Goal: Task Accomplishment & Management: Complete application form

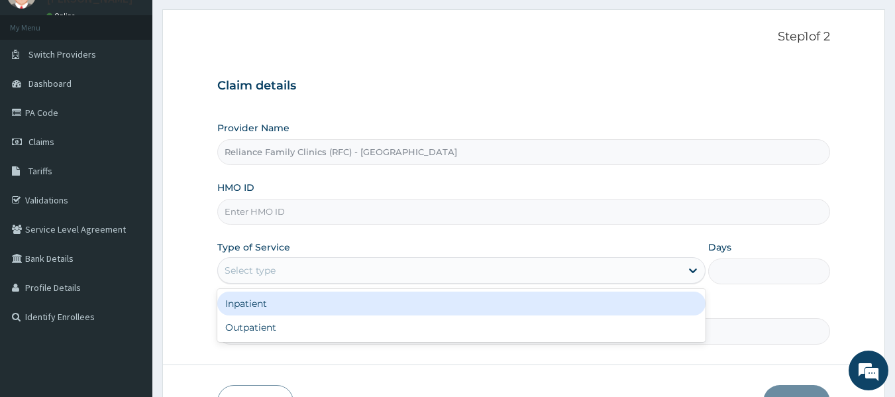
click at [268, 262] on div "Select type" at bounding box center [449, 270] width 463 height 21
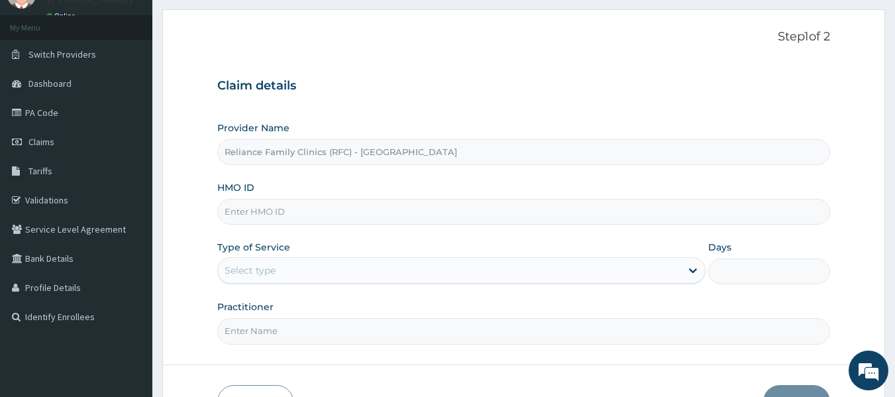
click at [272, 210] on input "HMO ID" at bounding box center [524, 212] width 614 height 26
paste input "MHG/10011/A"
type input "MHG/10011/A"
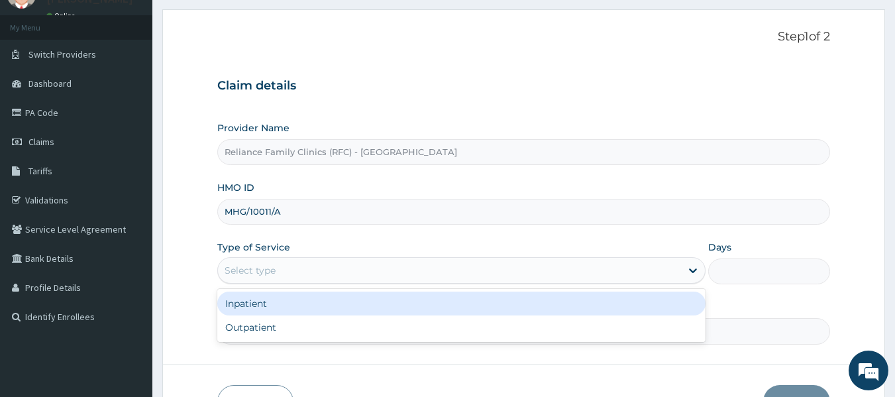
click at [253, 272] on div "Select type" at bounding box center [250, 270] width 51 height 13
click at [284, 334] on div "Outpatient" at bounding box center [461, 328] width 488 height 24
type input "1"
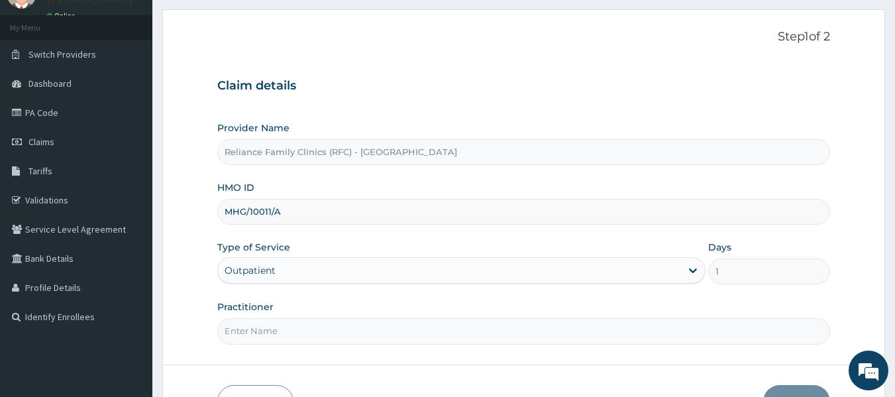
click at [286, 327] on input "Practitioner" at bounding box center [524, 331] width 614 height 26
click at [248, 331] on input "dr [PERSON_NAME]" at bounding box center [524, 331] width 614 height 26
type input "dr [PERSON_NAME]"
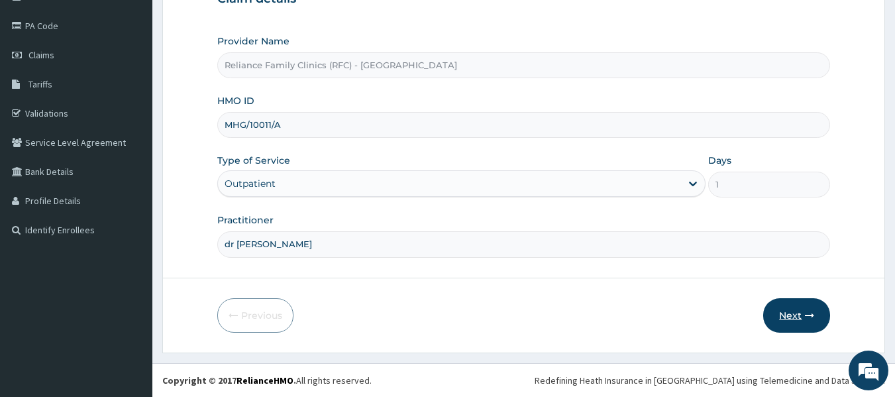
click at [802, 317] on button "Next" at bounding box center [797, 315] width 67 height 34
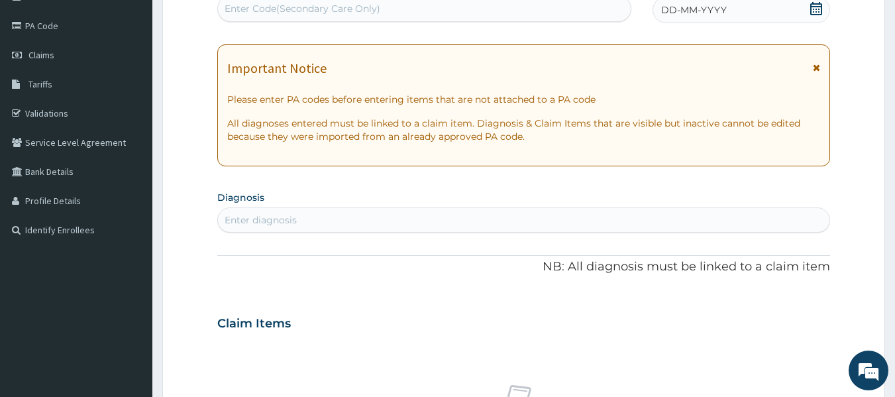
click at [287, 214] on div "Enter diagnosis" at bounding box center [261, 219] width 72 height 13
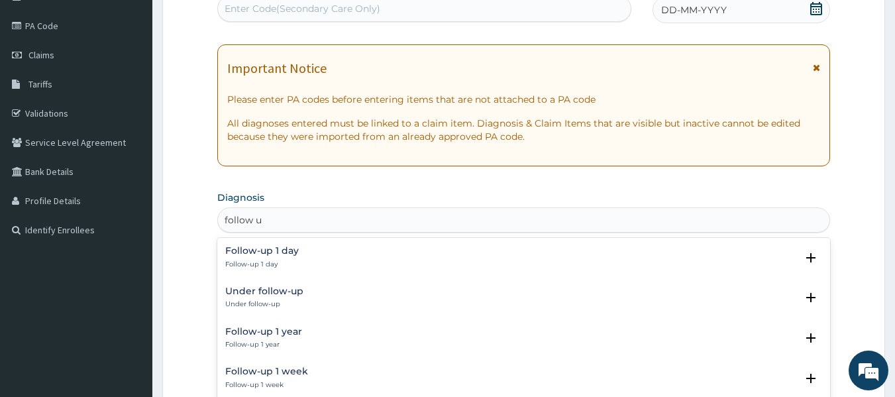
type input "follow up"
click at [290, 298] on div "Under follow-up Under follow-up" at bounding box center [264, 297] width 78 height 23
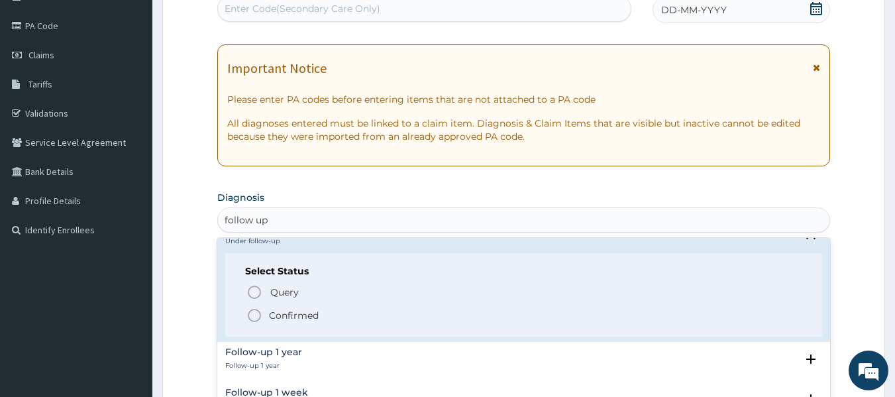
scroll to position [81, 0]
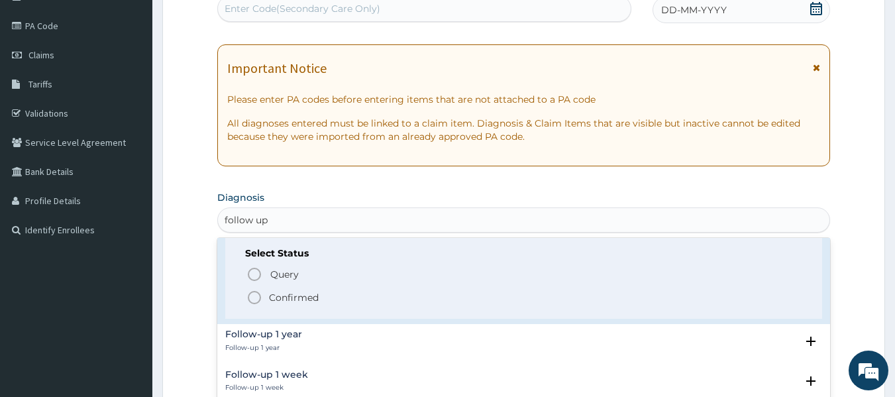
click at [319, 293] on span "Confirmed" at bounding box center [525, 298] width 557 height 16
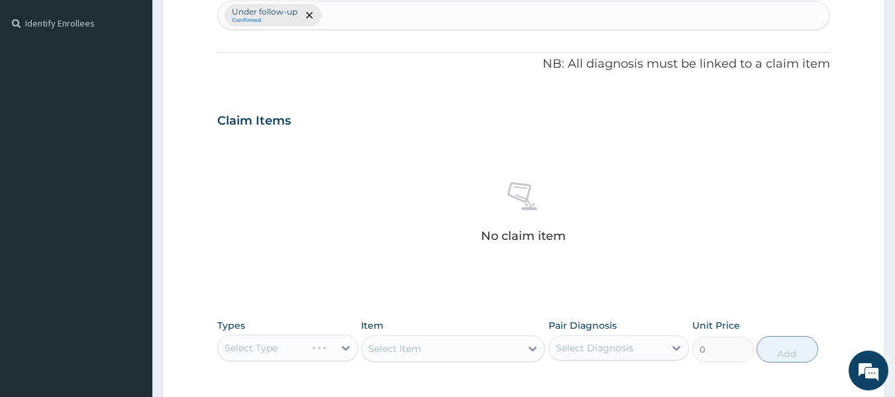
scroll to position [410, 0]
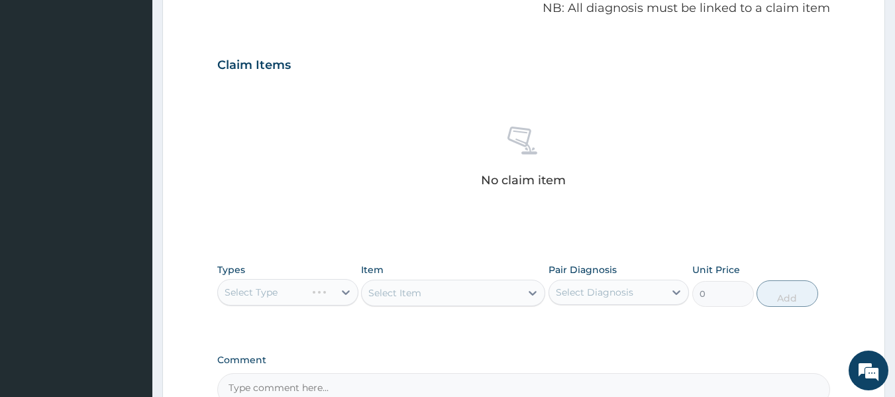
click at [256, 290] on div "Select Type" at bounding box center [287, 292] width 141 height 27
click at [284, 296] on div "Select Type" at bounding box center [287, 292] width 141 height 27
click at [301, 290] on div "Select Type" at bounding box center [287, 292] width 141 height 27
click at [289, 310] on div "Types Select Type Item Select Item Pair Diagnosis Select Diagnosis Unit Price 0…" at bounding box center [524, 285] width 614 height 57
click at [460, 292] on div "Select Item" at bounding box center [453, 293] width 184 height 27
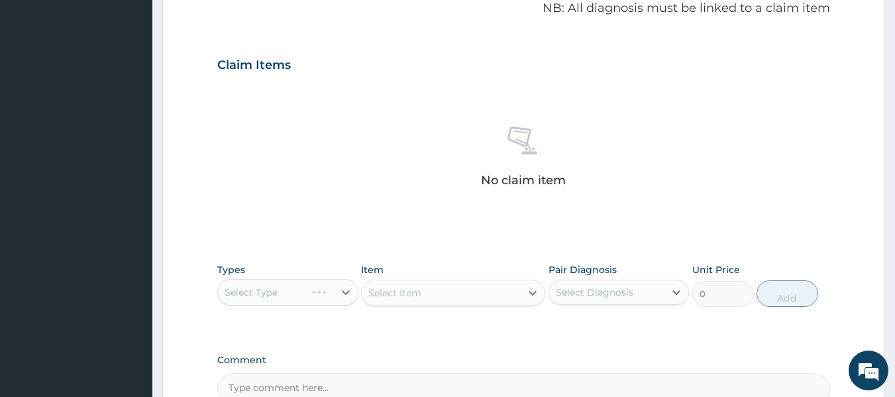
click at [298, 286] on div "Select Type" at bounding box center [287, 292] width 141 height 27
click at [477, 300] on div "Select Item" at bounding box center [453, 293] width 184 height 27
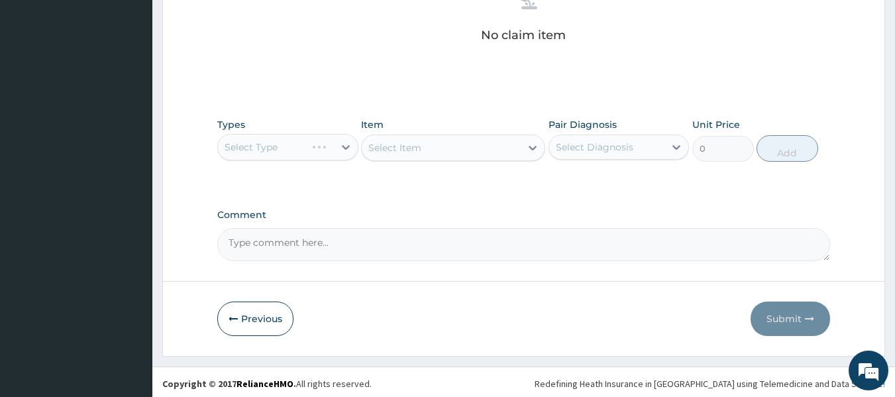
scroll to position [559, 0]
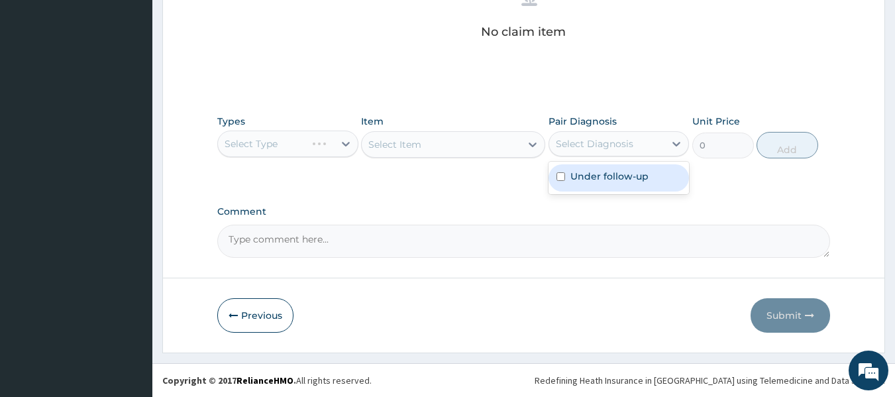
click at [630, 178] on label "Under follow-up" at bounding box center [610, 176] width 78 height 13
checkbox input "true"
click at [302, 153] on div "Select Type" at bounding box center [287, 144] width 141 height 27
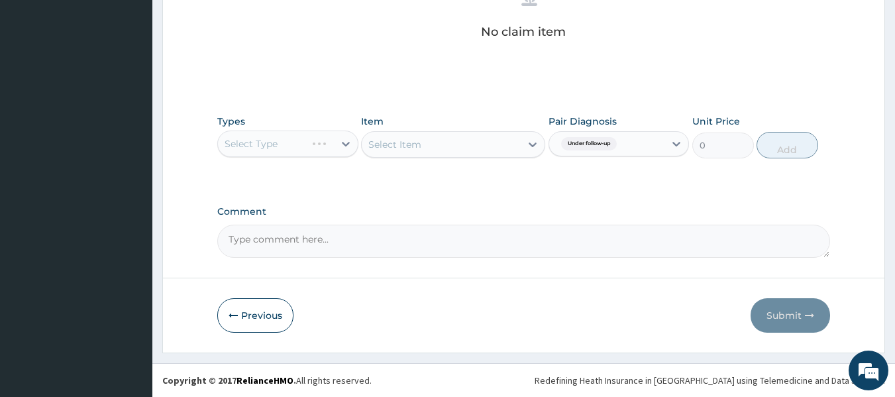
click at [321, 148] on div "Select Type" at bounding box center [287, 144] width 141 height 27
click at [482, 154] on div "Select Item" at bounding box center [453, 144] width 184 height 27
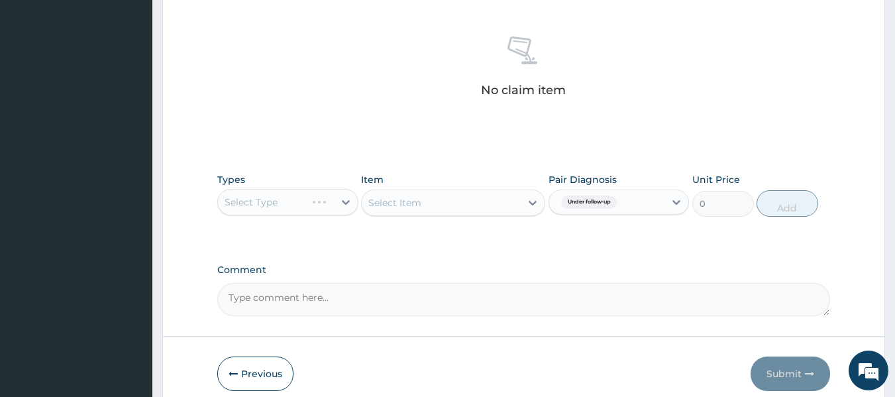
scroll to position [500, 0]
click at [309, 201] on div "Select Type" at bounding box center [287, 203] width 141 height 27
click at [499, 203] on div "Select Item" at bounding box center [453, 203] width 184 height 27
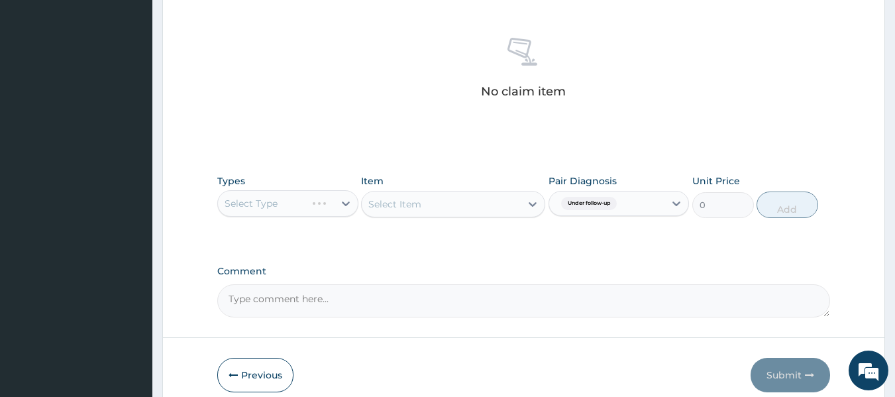
scroll to position [500, 0]
click at [318, 207] on div "Select Type" at bounding box center [287, 202] width 141 height 27
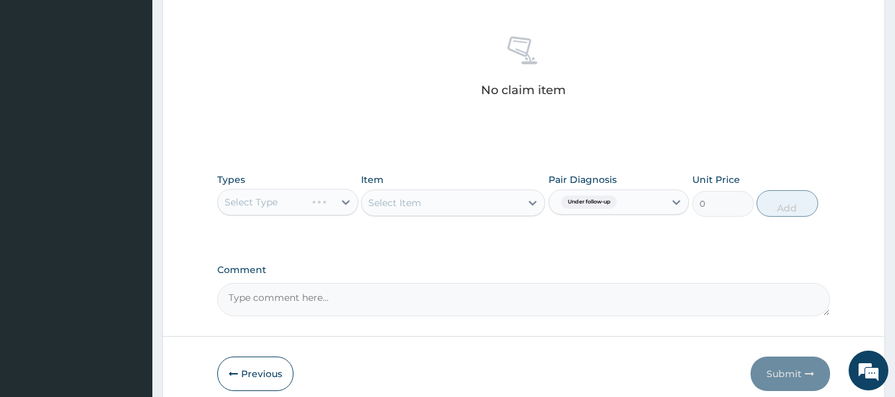
click at [459, 201] on div "Select Item" at bounding box center [453, 203] width 184 height 27
click at [318, 194] on div "Select Type" at bounding box center [287, 202] width 141 height 27
drag, startPoint x: 318, startPoint y: 194, endPoint x: 476, endPoint y: 218, distance: 159.6
click at [476, 218] on div "Types Select Type Item Select Item Pair Diagnosis Under follow-up Unit Price 0 …" at bounding box center [524, 194] width 614 height 57
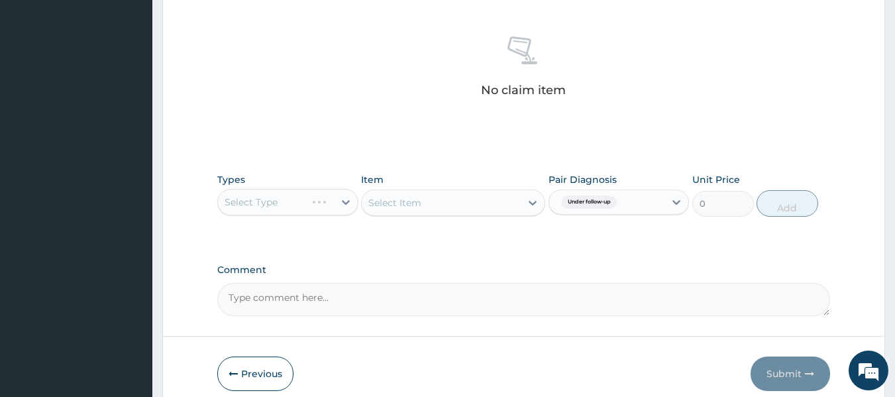
click at [333, 192] on div "Select Type" at bounding box center [287, 202] width 141 height 27
click at [462, 200] on div "Select Item" at bounding box center [453, 203] width 184 height 27
click at [490, 207] on div "Select Item" at bounding box center [453, 203] width 184 height 27
click at [320, 207] on div "Select Type" at bounding box center [287, 202] width 141 height 27
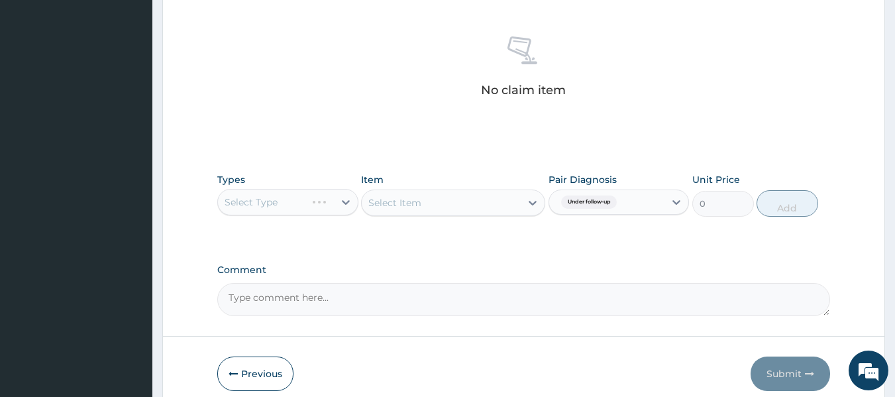
click at [320, 207] on div "Select Type" at bounding box center [287, 202] width 141 height 27
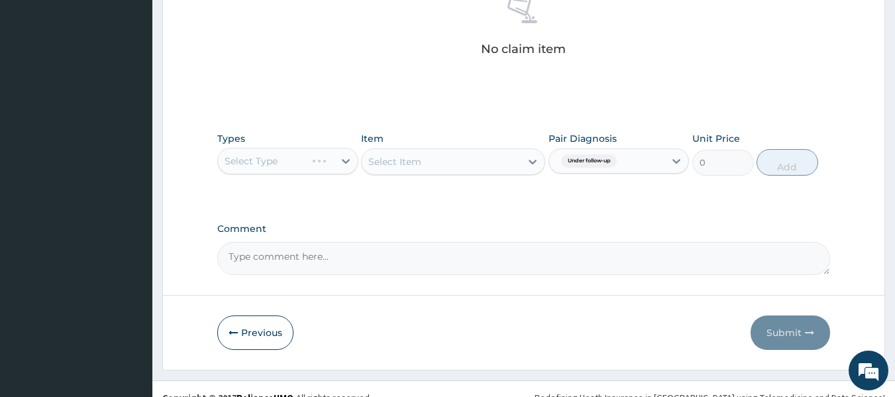
scroll to position [542, 0]
click at [317, 174] on div "Types Select Type" at bounding box center [287, 153] width 141 height 44
click at [444, 160] on div "Select Item" at bounding box center [453, 161] width 184 height 27
